Goal: Check status: Check status

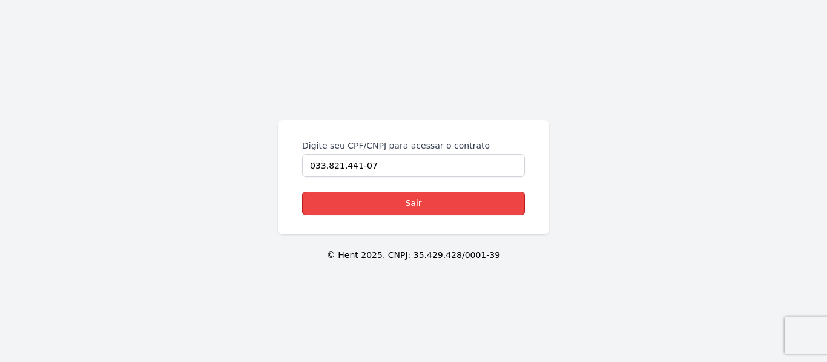
click at [393, 210] on link "Sair" at bounding box center [413, 204] width 223 height 24
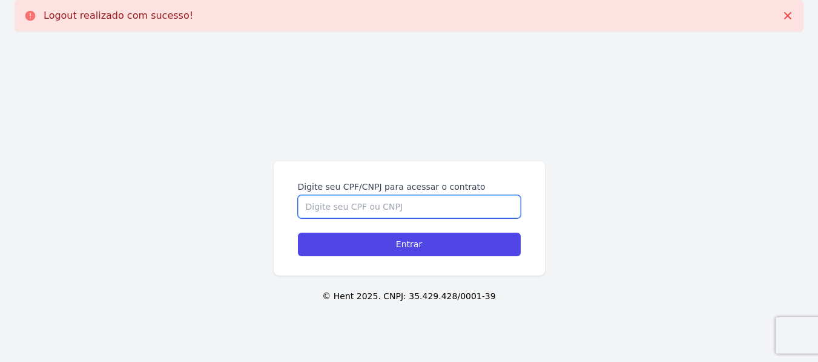
click at [377, 206] on input "Digite seu CPF/CNPJ para acessar o contrato" at bounding box center [409, 206] width 223 height 23
type input "0"
type input "03382144107"
click at [298, 233] on input "Entrar" at bounding box center [409, 245] width 223 height 24
click at [326, 202] on input "Digite seu CPF/CNPJ para acessar o contrato" at bounding box center [409, 206] width 223 height 23
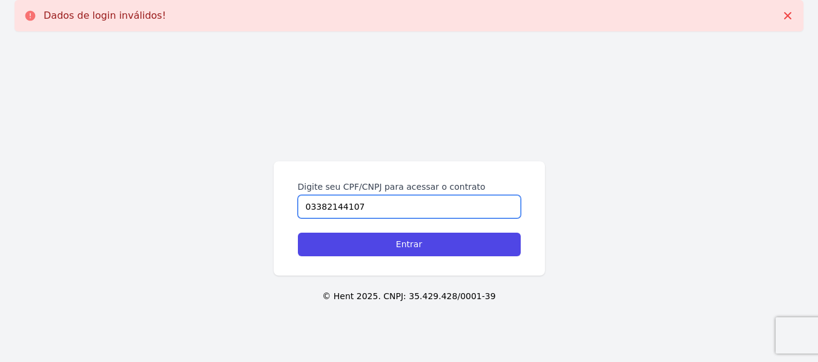
type input "03382144107"
click at [298, 233] on input "Entrar" at bounding box center [409, 245] width 223 height 24
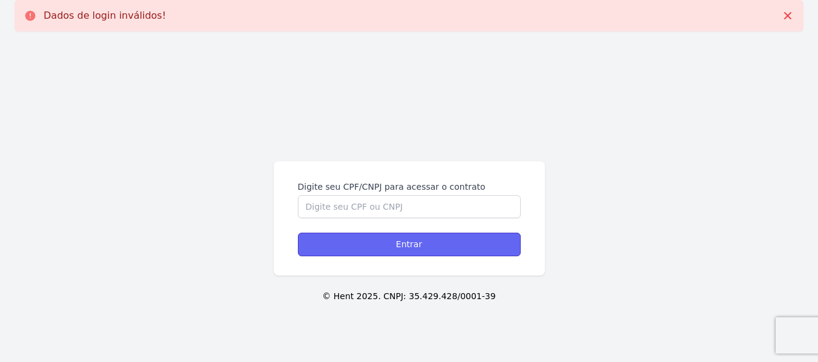
click at [370, 239] on input "Entrar" at bounding box center [409, 245] width 223 height 24
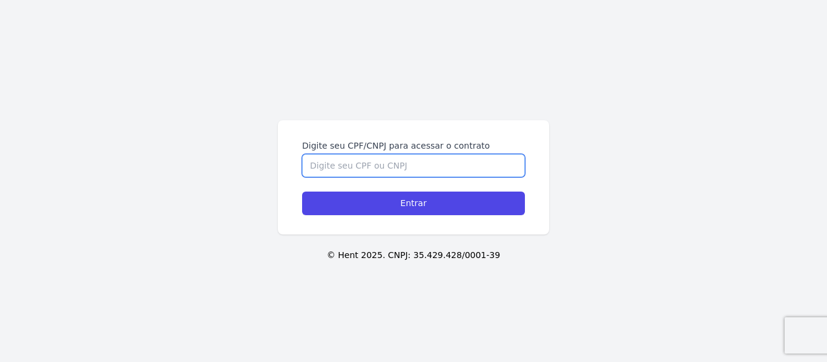
click at [347, 172] on input "Digite seu CPF/CNPJ para acessar o contrato" at bounding box center [413, 165] width 223 height 23
type input "0"
type input "03382144107"
click at [302, 192] on input "Entrar" at bounding box center [413, 204] width 223 height 24
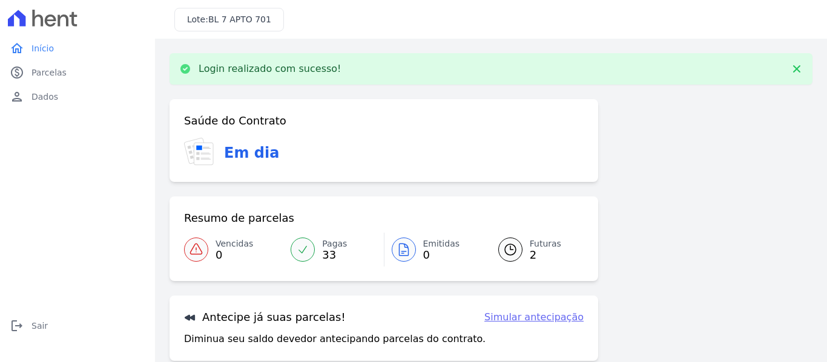
click at [531, 246] on span "Futuras" at bounding box center [545, 244] width 31 height 13
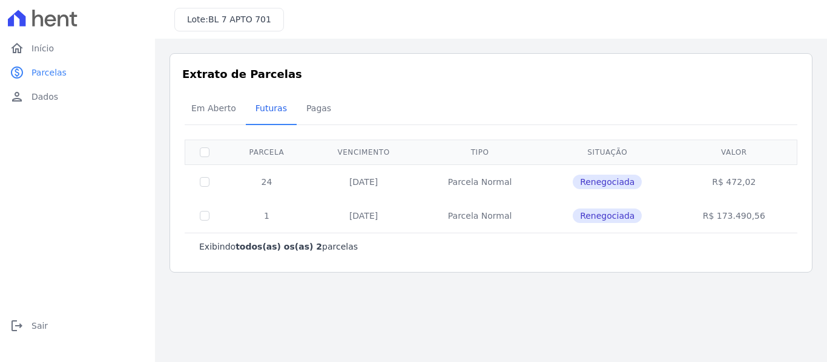
drag, startPoint x: 264, startPoint y: 183, endPoint x: 763, endPoint y: 170, distance: 498.8
click at [766, 169] on tr "24 [DATE] [GEOGRAPHIC_DATA] Renegociada R$ 472,02" at bounding box center [491, 182] width 612 height 34
click at [449, 107] on div "Em Aberto Futuras [GEOGRAPHIC_DATA]" at bounding box center [491, 109] width 618 height 30
click at [68, 43] on link "home Início" at bounding box center [77, 48] width 145 height 24
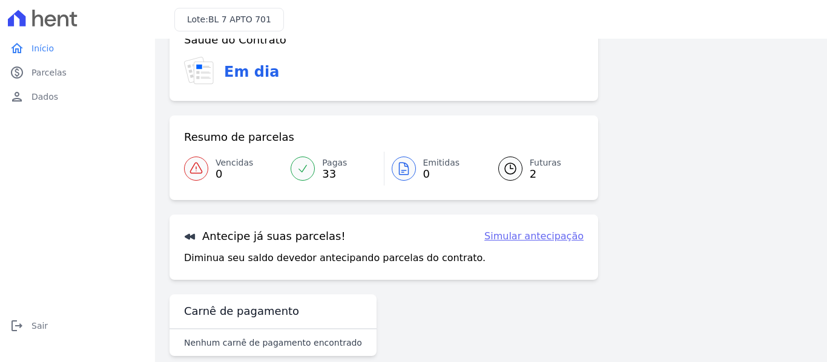
scroll to position [53, 0]
